Goal: Task Accomplishment & Management: Use online tool/utility

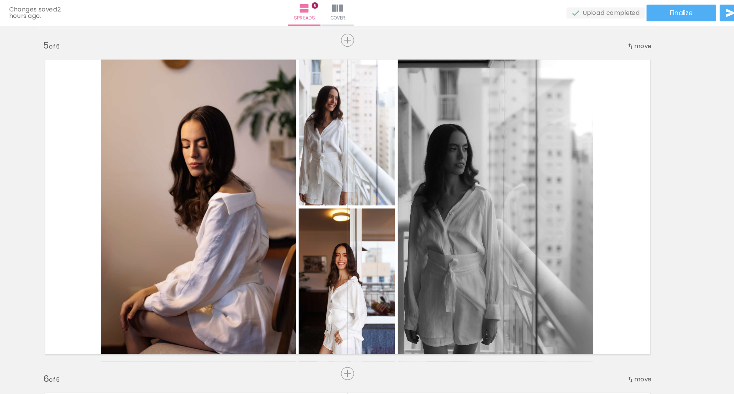
scroll to position [1101, 0]
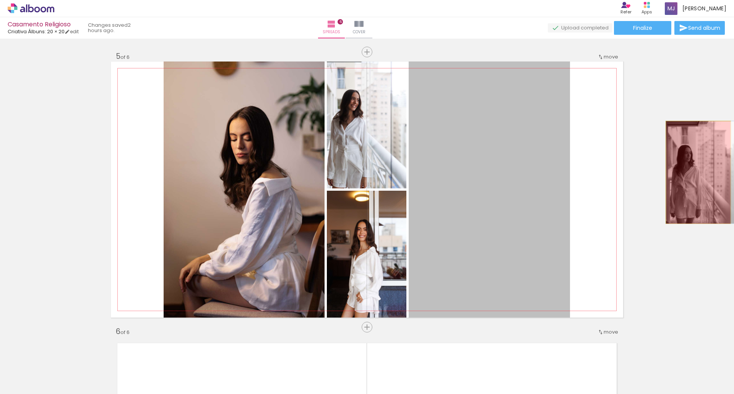
drag, startPoint x: 506, startPoint y: 156, endPoint x: 696, endPoint y: 172, distance: 190.0
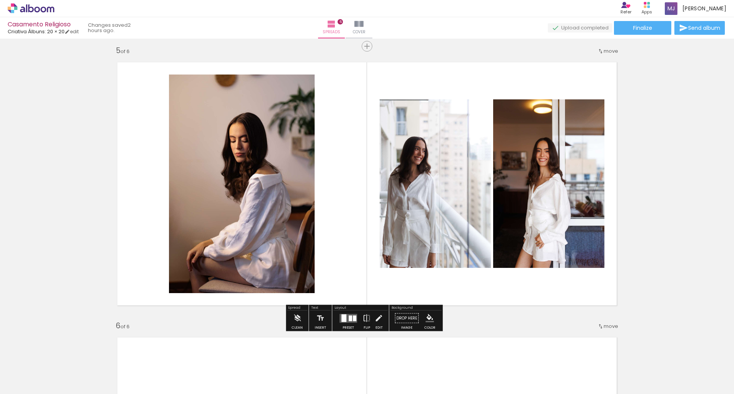
scroll to position [1106, 0]
click at [349, 322] on quentale-layouter at bounding box center [349, 318] width 18 height 9
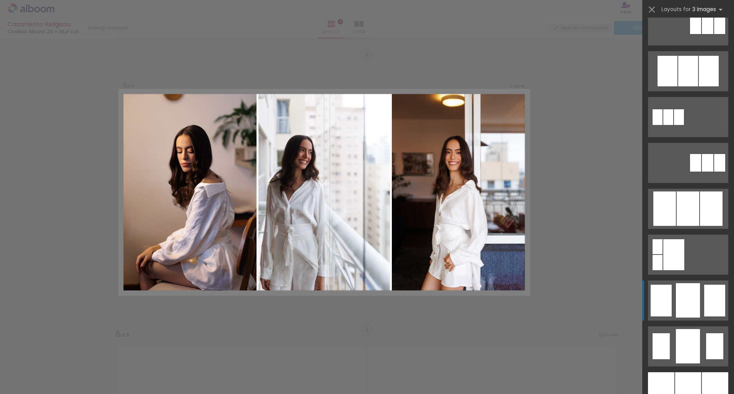
scroll to position [464, 0]
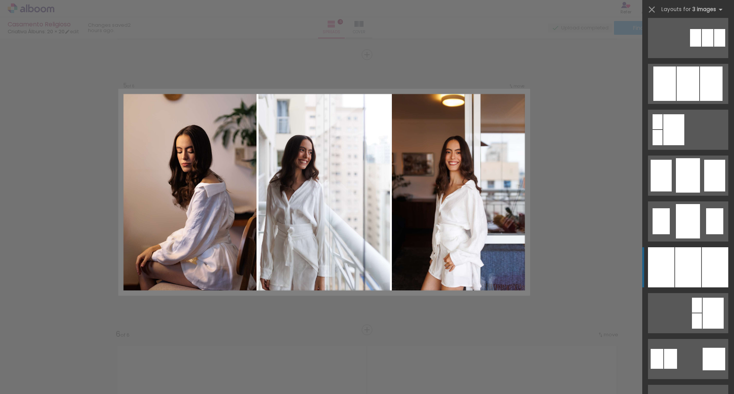
click at [693, 263] on div at bounding box center [688, 267] width 26 height 40
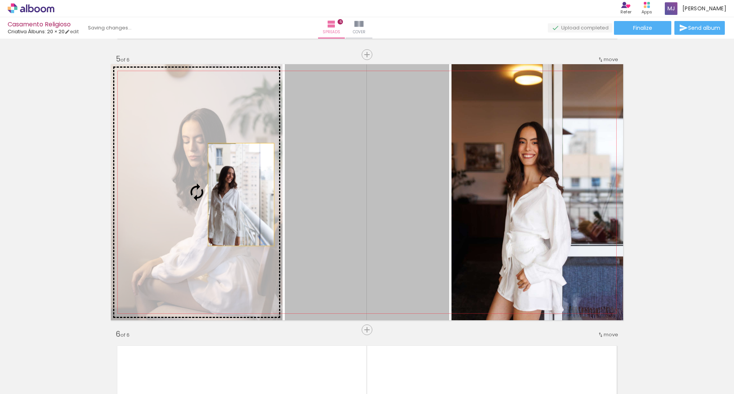
drag, startPoint x: 375, startPoint y: 184, endPoint x: 235, endPoint y: 195, distance: 140.8
click at [0, 0] on slot at bounding box center [0, 0] width 0 height 0
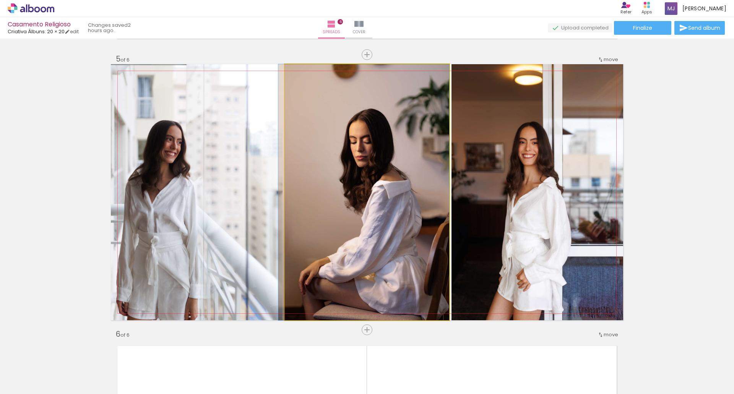
drag, startPoint x: 405, startPoint y: 181, endPoint x: 256, endPoint y: 198, distance: 150.1
click at [0, 0] on slot at bounding box center [0, 0] width 0 height 0
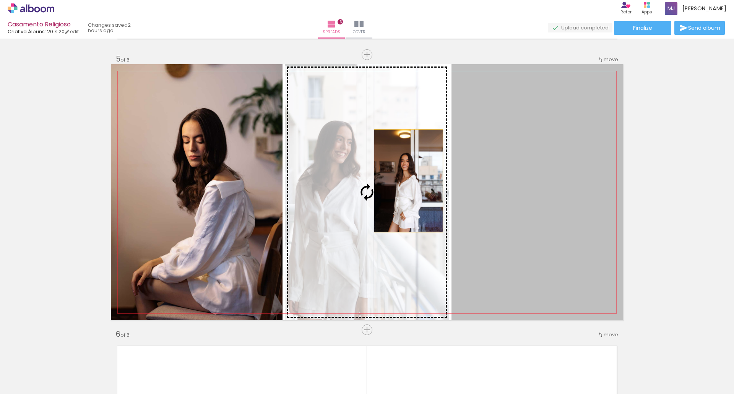
drag, startPoint x: 530, startPoint y: 179, endPoint x: 389, endPoint y: 181, distance: 140.7
click at [0, 0] on slot at bounding box center [0, 0] width 0 height 0
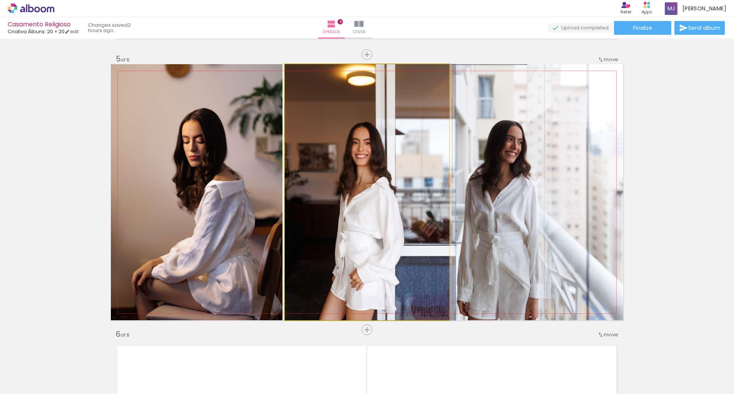
drag, startPoint x: 389, startPoint y: 181, endPoint x: 490, endPoint y: 176, distance: 100.3
click at [0, 0] on slot at bounding box center [0, 0] width 0 height 0
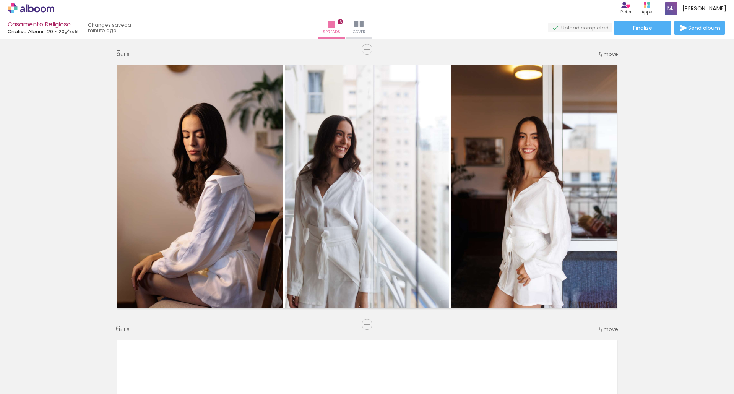
scroll to position [1093, 0]
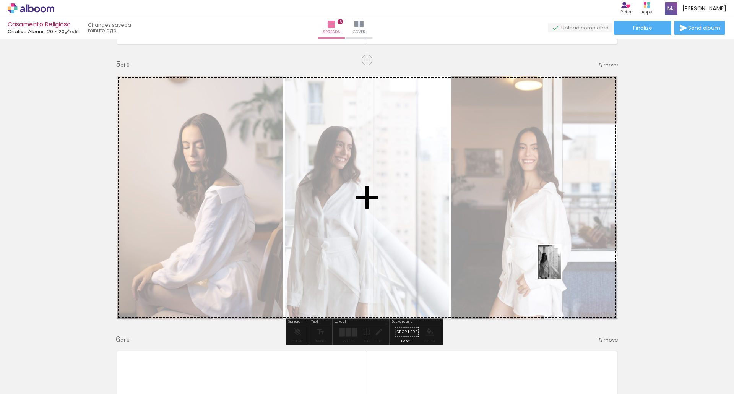
drag, startPoint x: 558, startPoint y: 374, endPoint x: 561, endPoint y: 268, distance: 106.4
click at [561, 268] on quentale-workspace at bounding box center [367, 197] width 734 height 394
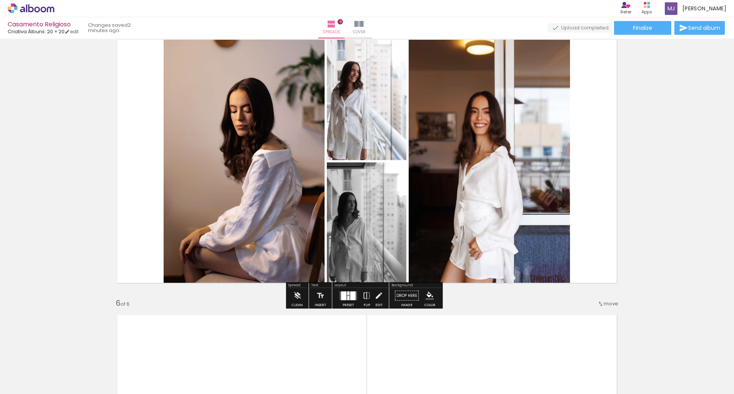
scroll to position [1129, 0]
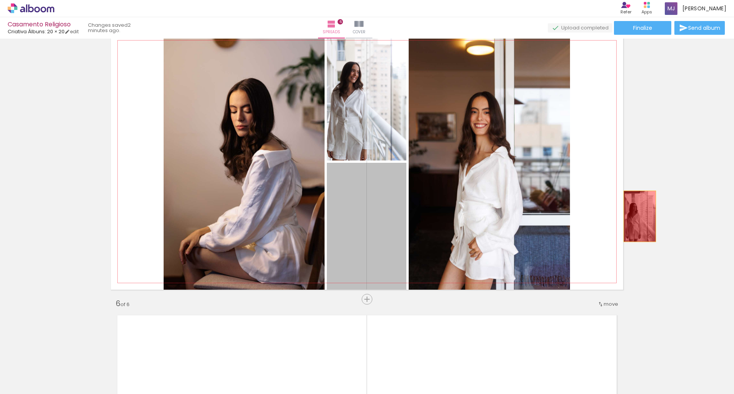
drag, startPoint x: 353, startPoint y: 249, endPoint x: 637, endPoint y: 216, distance: 285.6
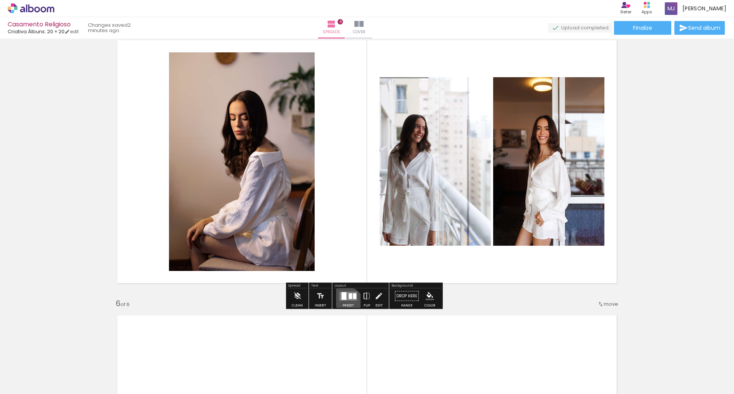
click at [345, 306] on div "Preset" at bounding box center [348, 305] width 11 height 3
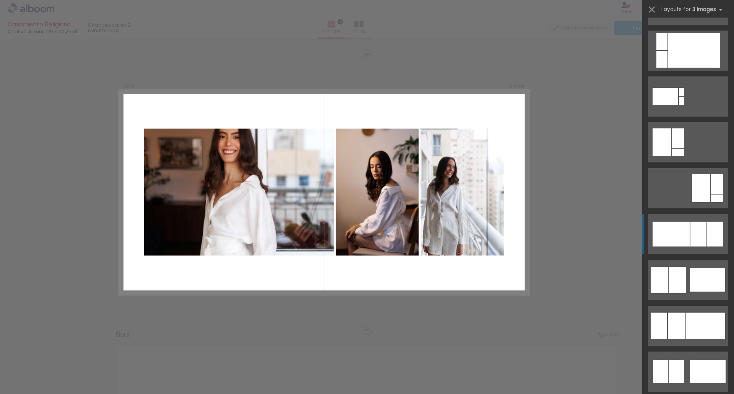
scroll to position [1645, 0]
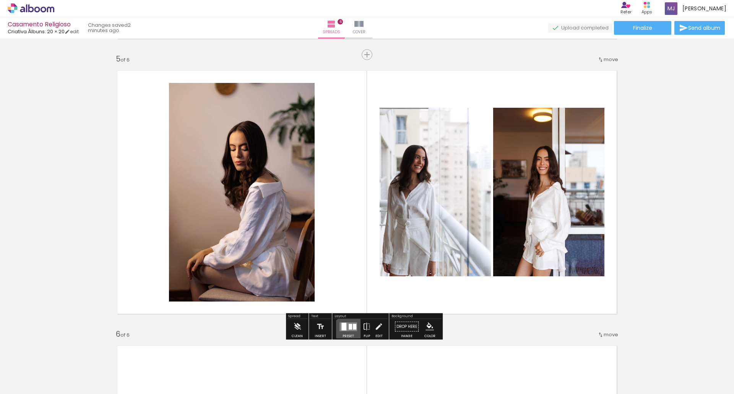
click at [348, 335] on div "Preset" at bounding box center [348, 336] width 11 height 3
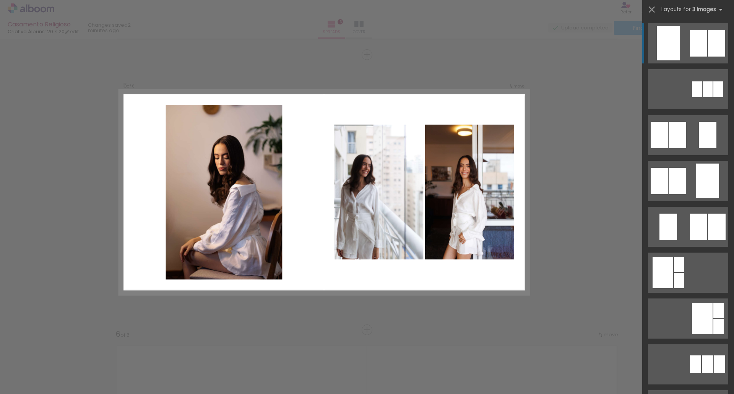
click at [518, 205] on quentale-layouter at bounding box center [324, 192] width 410 height 205
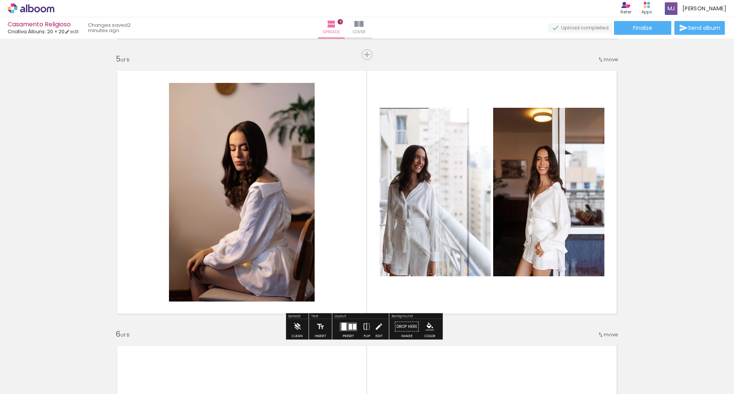
click at [342, 329] on div at bounding box center [344, 327] width 5 height 8
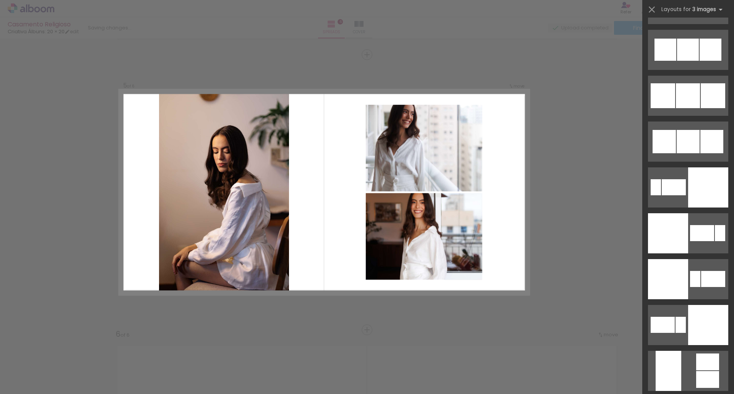
scroll to position [3230, 0]
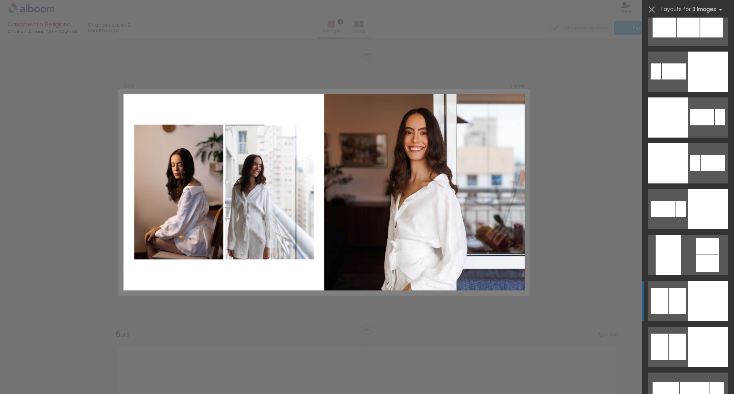
click at [688, 299] on div at bounding box center [708, 301] width 40 height 40
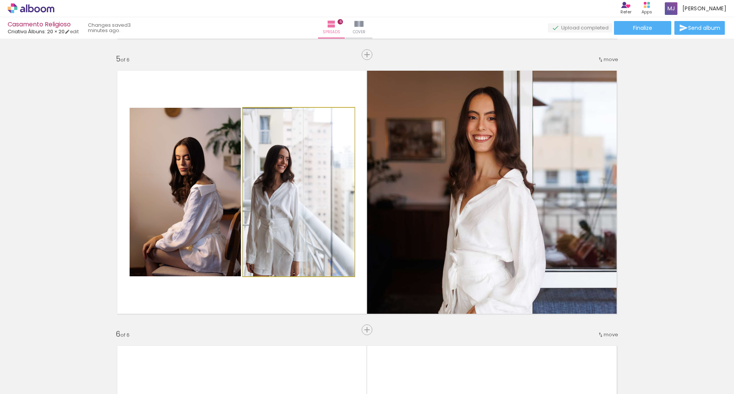
drag, startPoint x: 280, startPoint y: 151, endPoint x: 474, endPoint y: 146, distance: 194.0
click at [0, 0] on slot at bounding box center [0, 0] width 0 height 0
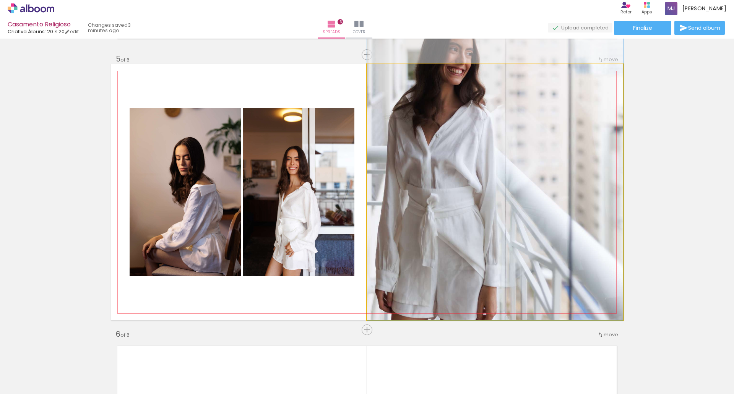
drag, startPoint x: 535, startPoint y: 206, endPoint x: 552, endPoint y: 129, distance: 78.5
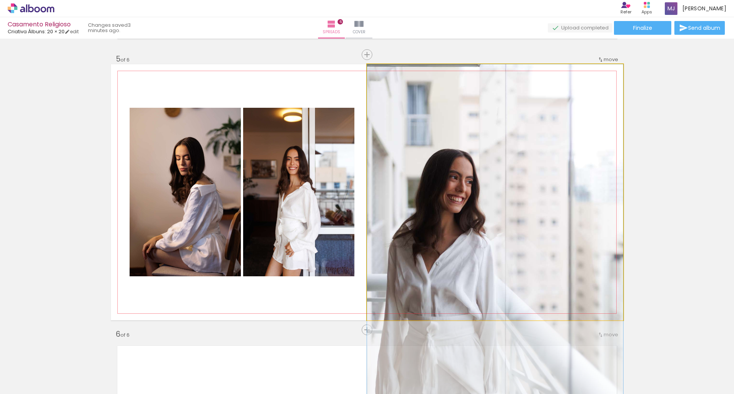
drag, startPoint x: 552, startPoint y: 129, endPoint x: 608, endPoint y: 293, distance: 173.4
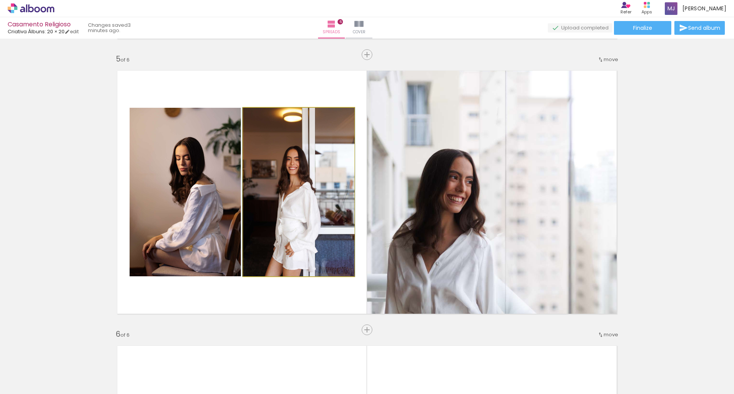
drag, startPoint x: 318, startPoint y: 224, endPoint x: 464, endPoint y: 217, distance: 146.7
click at [0, 0] on slot at bounding box center [0, 0] width 0 height 0
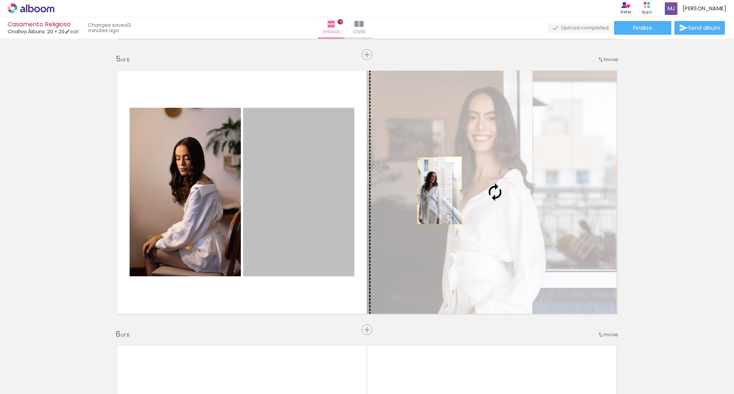
drag, startPoint x: 301, startPoint y: 184, endPoint x: 439, endPoint y: 191, distance: 138.2
click at [0, 0] on slot at bounding box center [0, 0] width 0 height 0
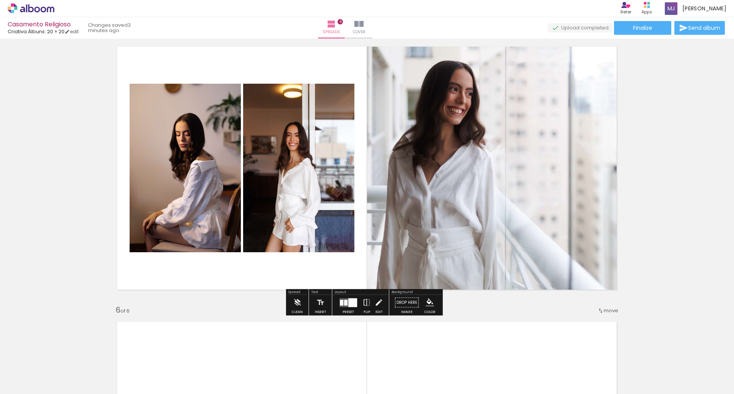
scroll to position [1123, 0]
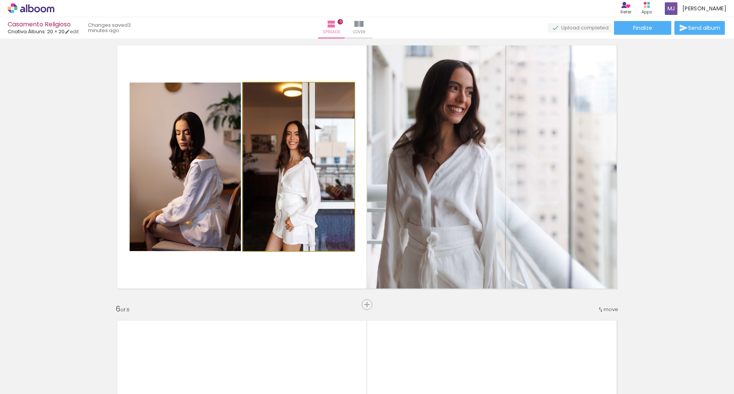
drag, startPoint x: 282, startPoint y: 189, endPoint x: 282, endPoint y: 169, distance: 20.3
click at [282, 169] on quentale-photo at bounding box center [298, 167] width 111 height 169
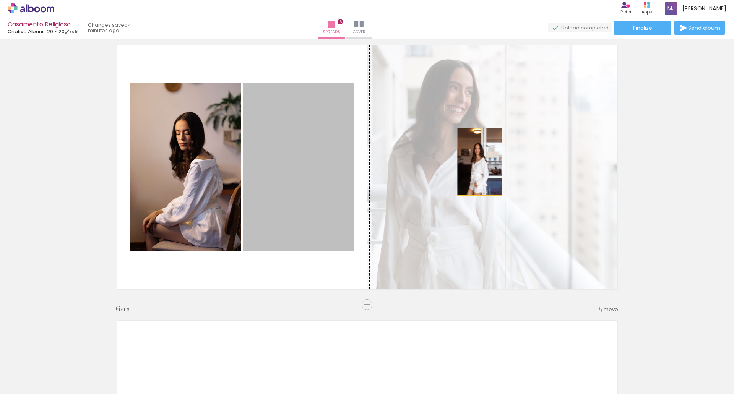
drag, startPoint x: 282, startPoint y: 169, endPoint x: 478, endPoint y: 162, distance: 195.5
click at [0, 0] on slot at bounding box center [0, 0] width 0 height 0
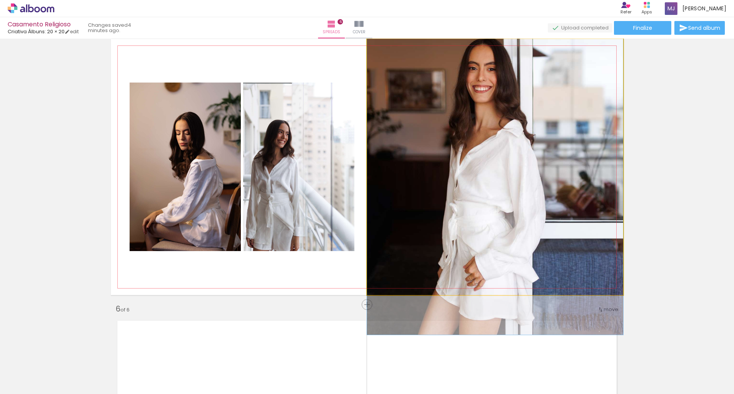
drag, startPoint x: 499, startPoint y: 177, endPoint x: 500, endPoint y: 153, distance: 24.1
drag, startPoint x: 500, startPoint y: 153, endPoint x: 304, endPoint y: 174, distance: 197.7
click at [0, 0] on slot at bounding box center [0, 0] width 0 height 0
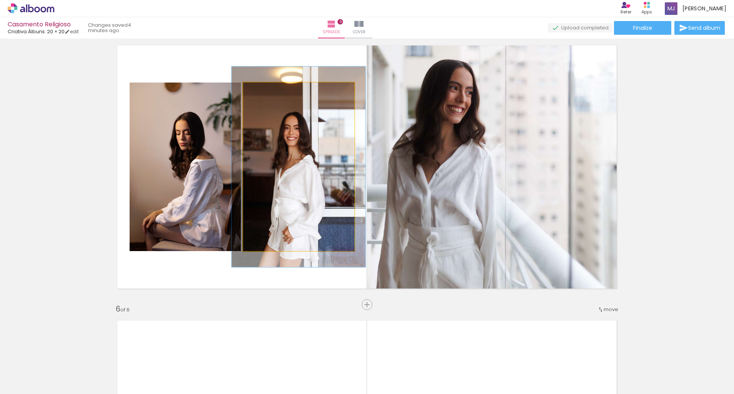
drag, startPoint x: 260, startPoint y: 89, endPoint x: 265, endPoint y: 89, distance: 5.8
click at [265, 89] on div at bounding box center [266, 90] width 7 height 7
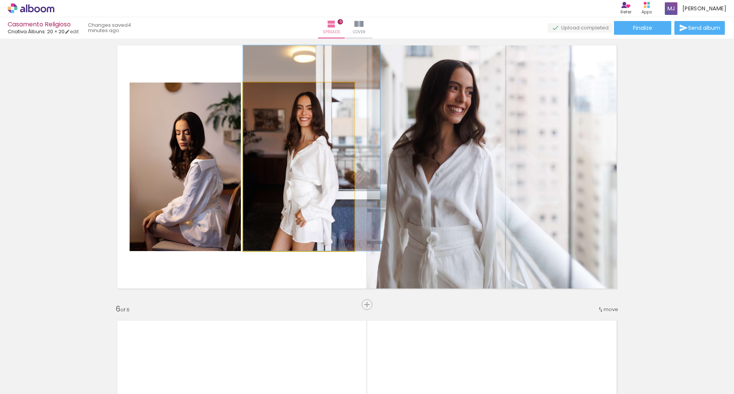
drag, startPoint x: 287, startPoint y: 175, endPoint x: 300, endPoint y: 140, distance: 37.9
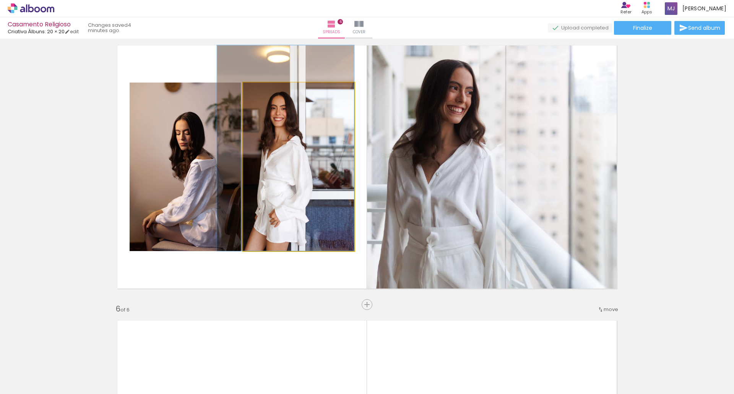
drag, startPoint x: 316, startPoint y: 202, endPoint x: 287, endPoint y: 193, distance: 31.0
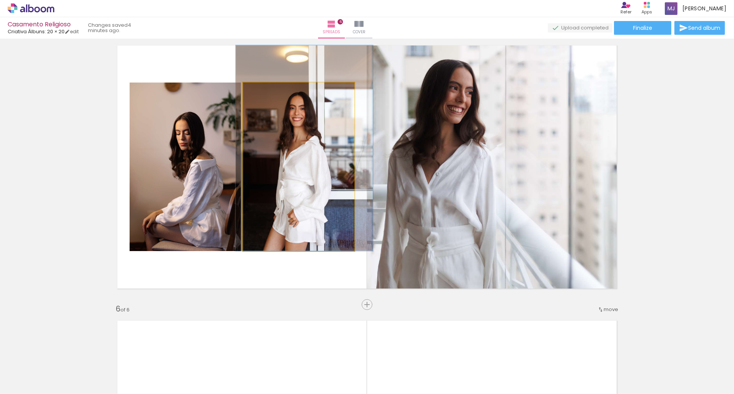
drag, startPoint x: 287, startPoint y: 193, endPoint x: 306, endPoint y: 188, distance: 19.4
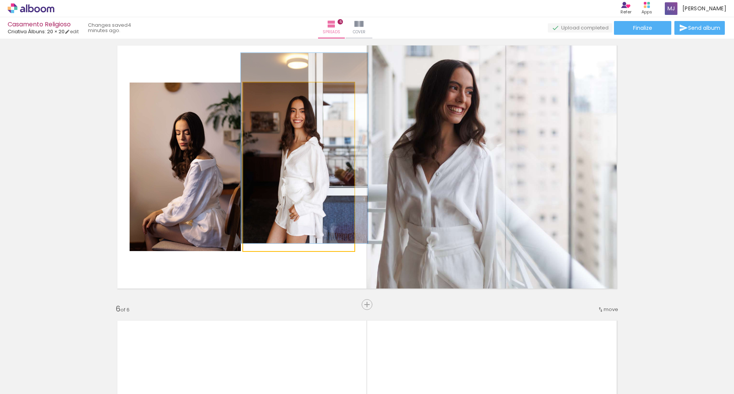
type paper-slider "113"
click at [262, 90] on div at bounding box center [265, 90] width 7 height 7
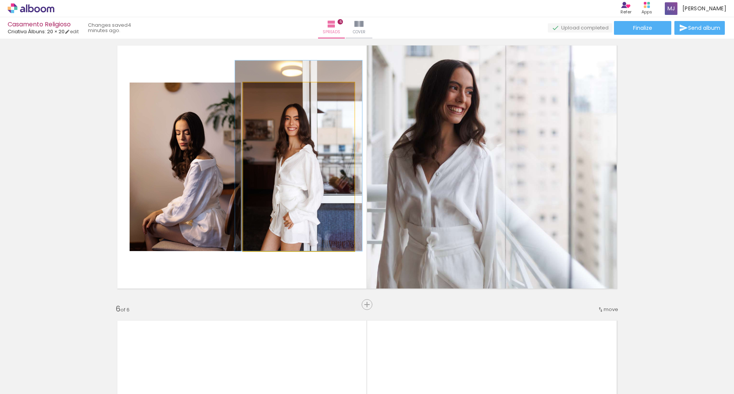
drag, startPoint x: 300, startPoint y: 114, endPoint x: 294, endPoint y: 98, distance: 17.4
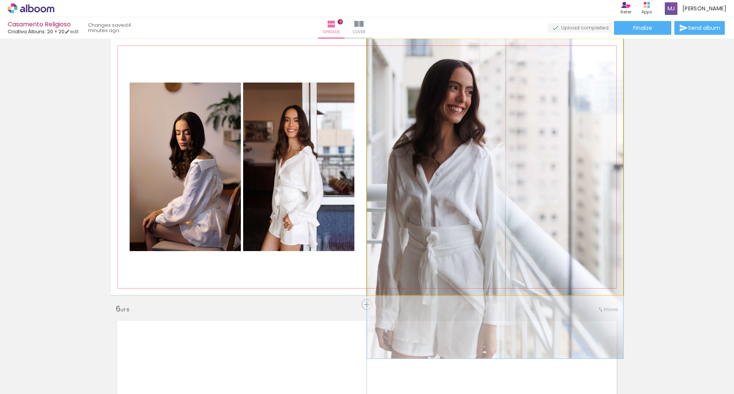
click at [491, 133] on quentale-photo at bounding box center [495, 167] width 256 height 256
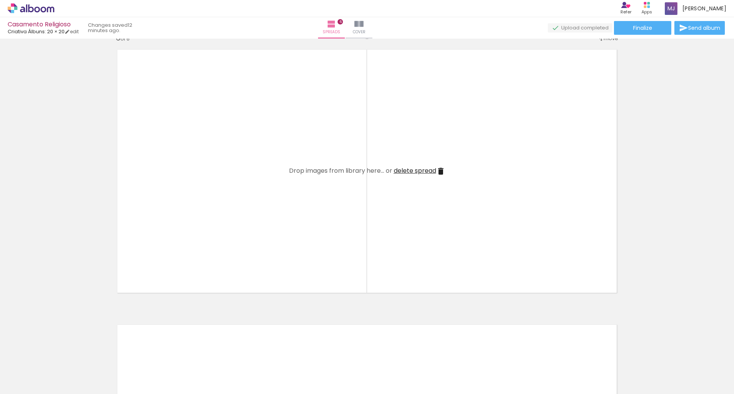
scroll to position [0, 2086]
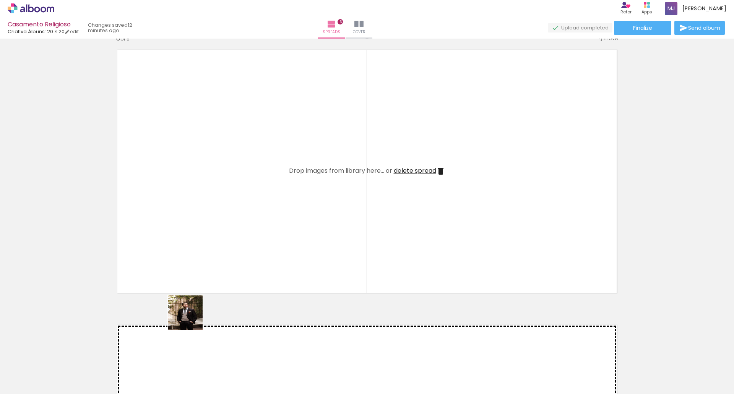
drag, startPoint x: 185, startPoint y: 376, endPoint x: 212, endPoint y: 350, distance: 37.3
click at [189, 256] on quentale-workspace at bounding box center [367, 197] width 734 height 394
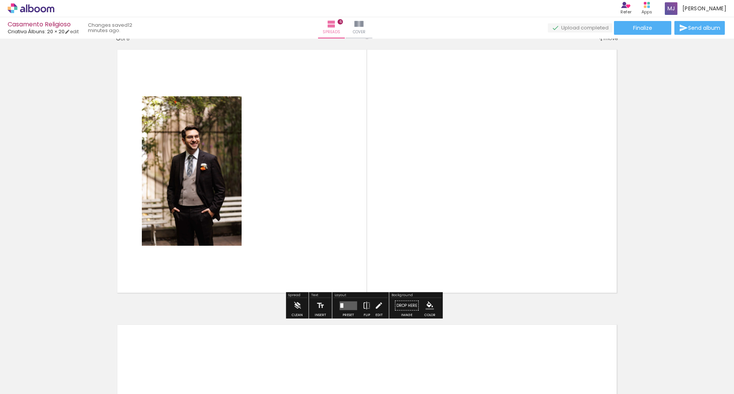
drag, startPoint x: 219, startPoint y: 369, endPoint x: 249, endPoint y: 301, distance: 74.7
click at [257, 207] on quentale-workspace at bounding box center [367, 197] width 734 height 394
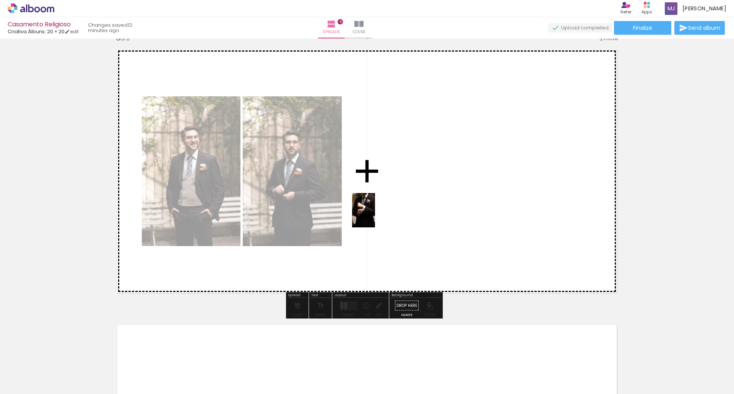
drag, startPoint x: 262, startPoint y: 372, endPoint x: 375, endPoint y: 216, distance: 192.9
click at [375, 216] on quentale-workspace at bounding box center [367, 197] width 734 height 394
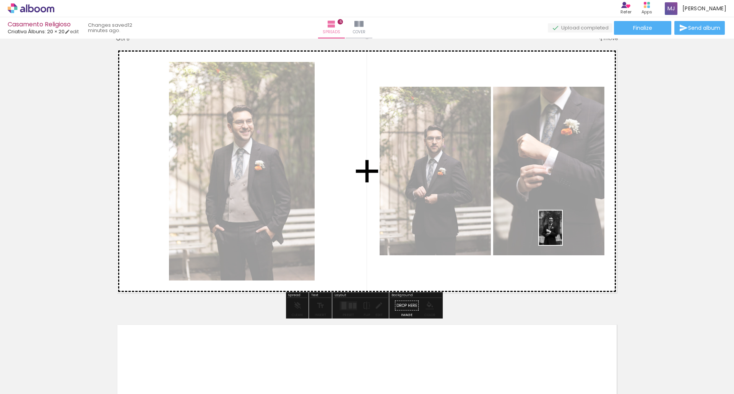
drag, startPoint x: 307, startPoint y: 376, endPoint x: 562, endPoint y: 234, distance: 291.6
click at [562, 234] on quentale-workspace at bounding box center [367, 197] width 734 height 394
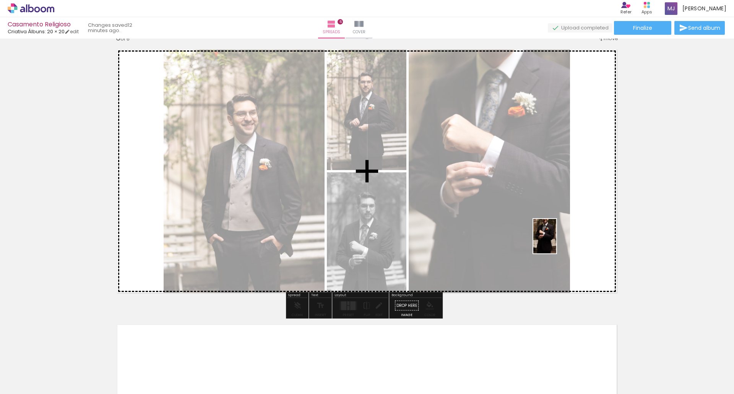
drag, startPoint x: 351, startPoint y: 371, endPoint x: 557, endPoint y: 242, distance: 242.9
click at [557, 242] on quentale-workspace at bounding box center [367, 197] width 734 height 394
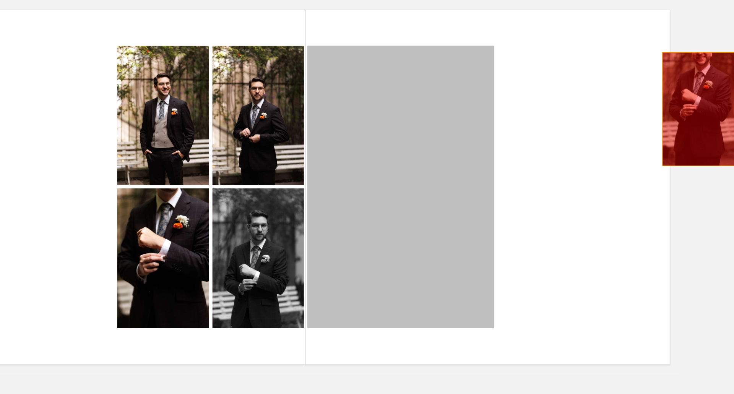
drag, startPoint x: 417, startPoint y: 129, endPoint x: 636, endPoint y: 117, distance: 219.1
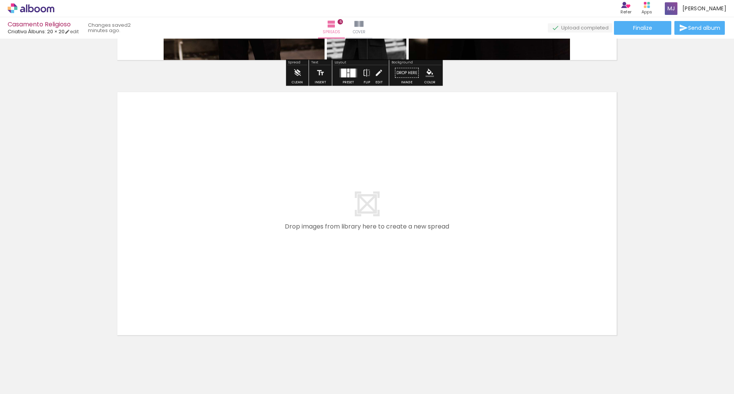
scroll to position [1628, 0]
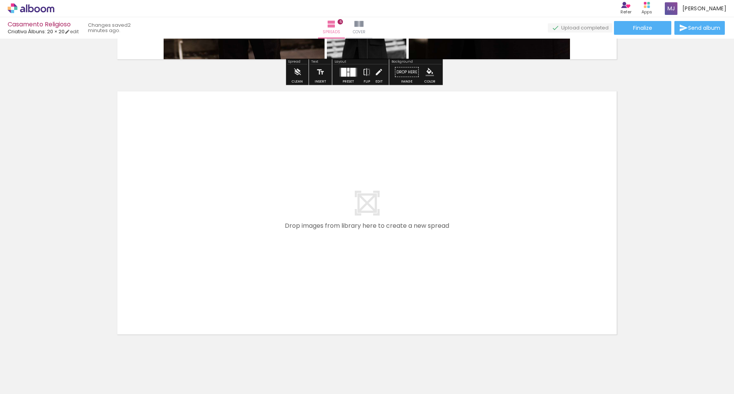
drag, startPoint x: 354, startPoint y: 361, endPoint x: 377, endPoint y: 357, distance: 23.3
click at [303, 229] on quentale-workspace at bounding box center [367, 197] width 734 height 394
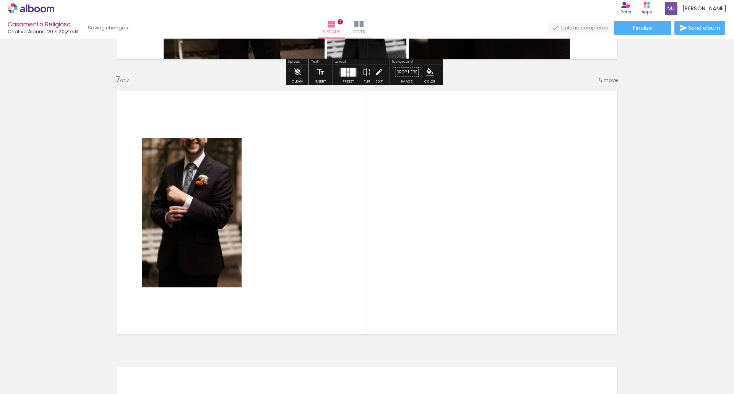
scroll to position [1649, 0]
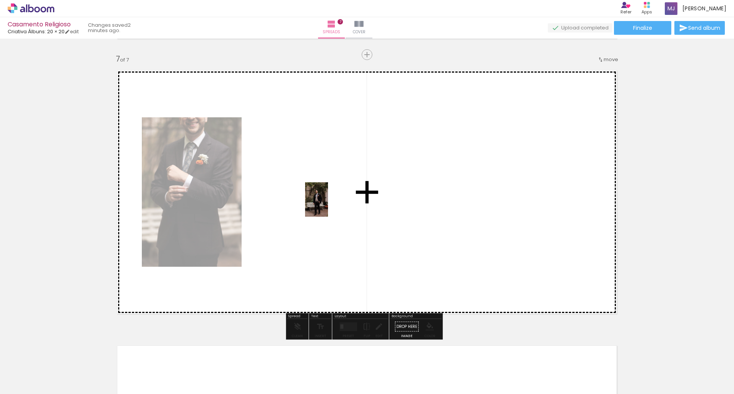
drag, startPoint x: 392, startPoint y: 368, endPoint x: 328, endPoint y: 205, distance: 174.9
click at [328, 205] on quentale-workspace at bounding box center [367, 197] width 734 height 394
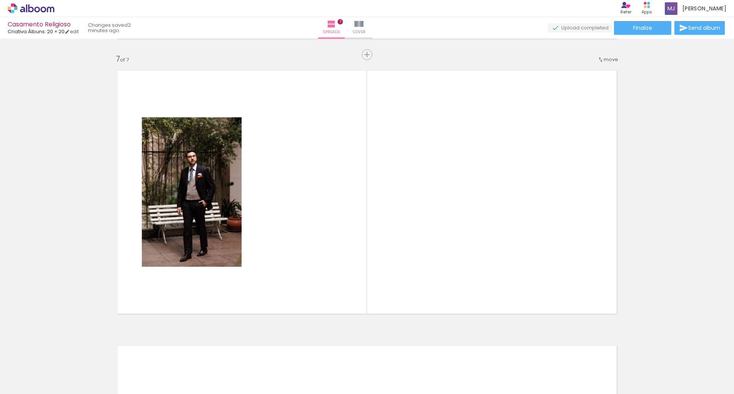
scroll to position [0, 2086]
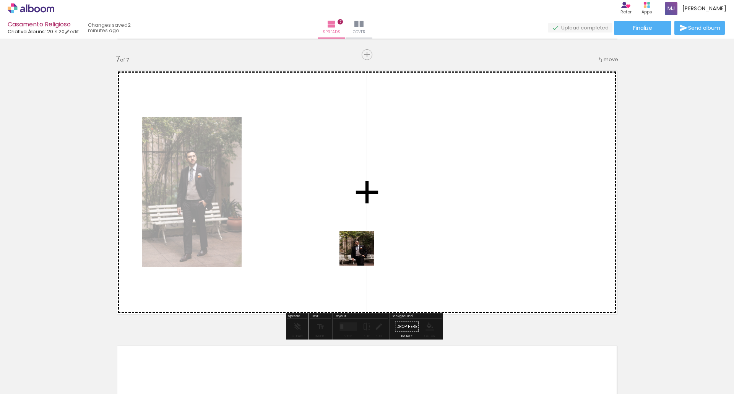
drag, startPoint x: 421, startPoint y: 373, endPoint x: 457, endPoint y: 366, distance: 36.3
click at [335, 203] on quentale-workspace at bounding box center [367, 197] width 734 height 394
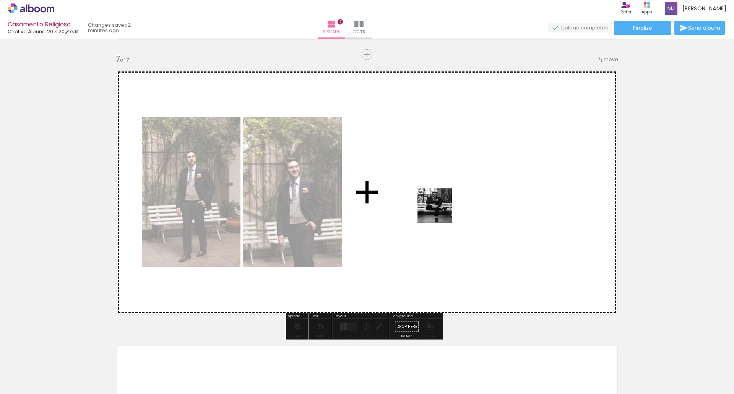
drag, startPoint x: 479, startPoint y: 382, endPoint x: 507, endPoint y: 369, distance: 30.8
click at [439, 207] on quentale-workspace at bounding box center [367, 197] width 734 height 394
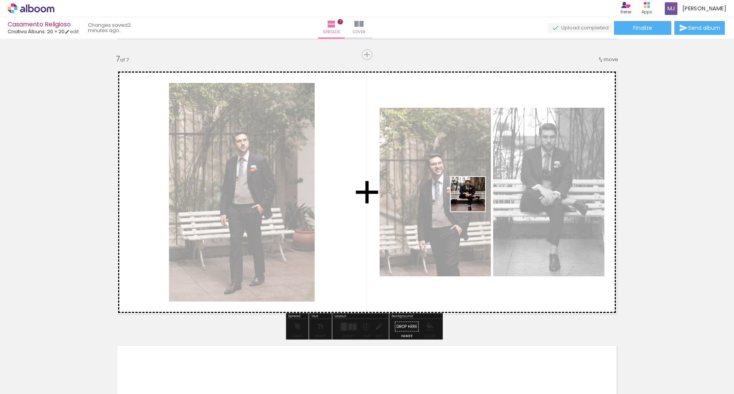
drag, startPoint x: 518, startPoint y: 374, endPoint x: 474, endPoint y: 200, distance: 179.5
click at [474, 200] on quentale-workspace at bounding box center [367, 197] width 734 height 394
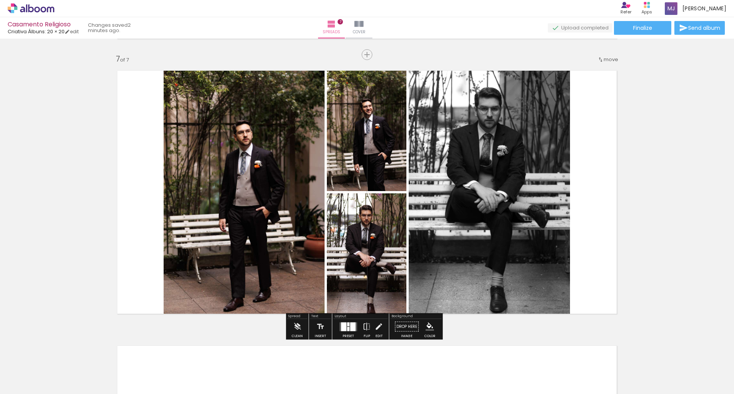
drag, startPoint x: 565, startPoint y: 380, endPoint x: 570, endPoint y: 215, distance: 164.5
click at [570, 215] on quentale-workspace at bounding box center [367, 197] width 734 height 394
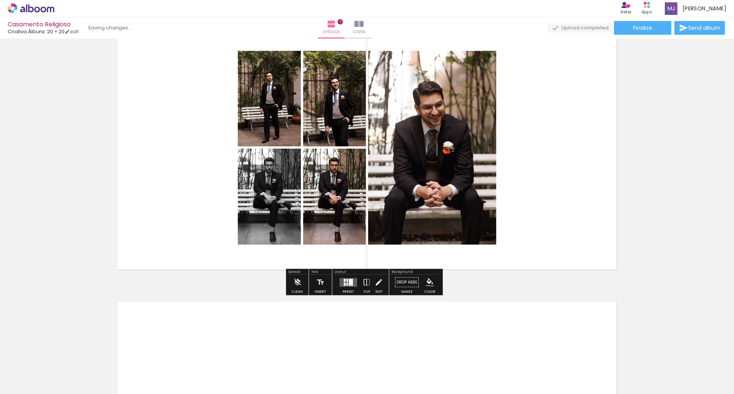
scroll to position [1647, 0]
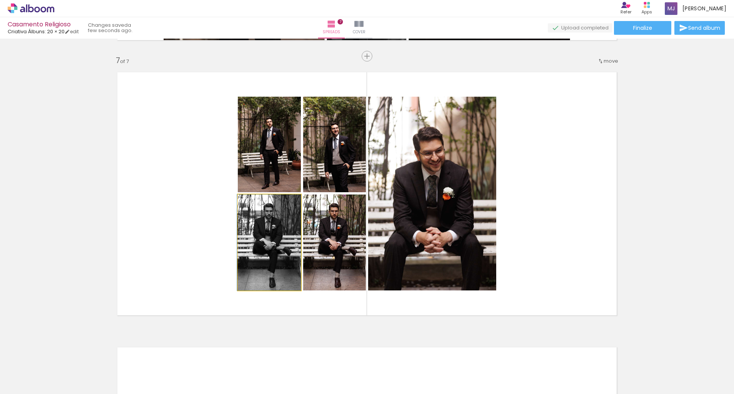
drag, startPoint x: 281, startPoint y: 280, endPoint x: 16, endPoint y: 259, distance: 265.5
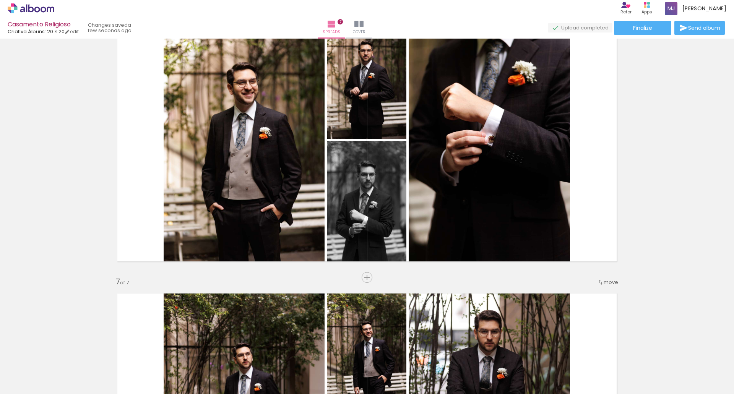
scroll to position [1420, 0]
